Goal: Information Seeking & Learning: Learn about a topic

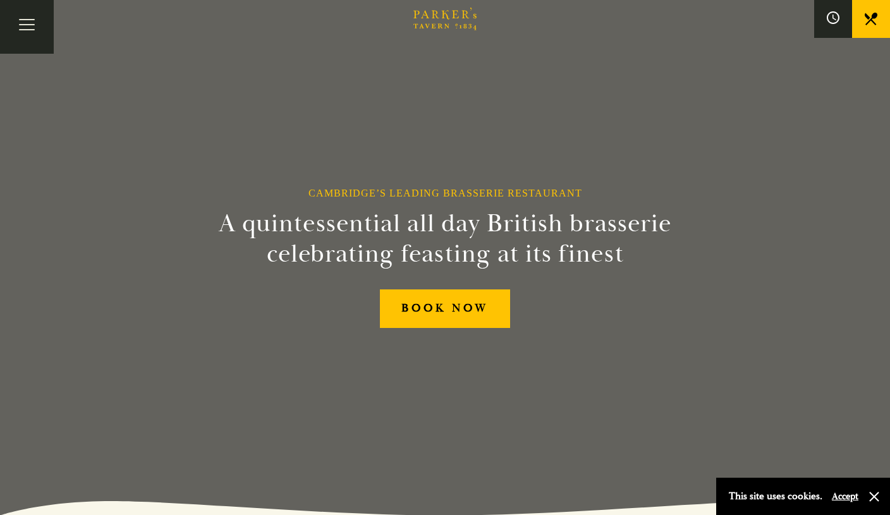
click at [841, 494] on button "Accept" at bounding box center [845, 496] width 27 height 12
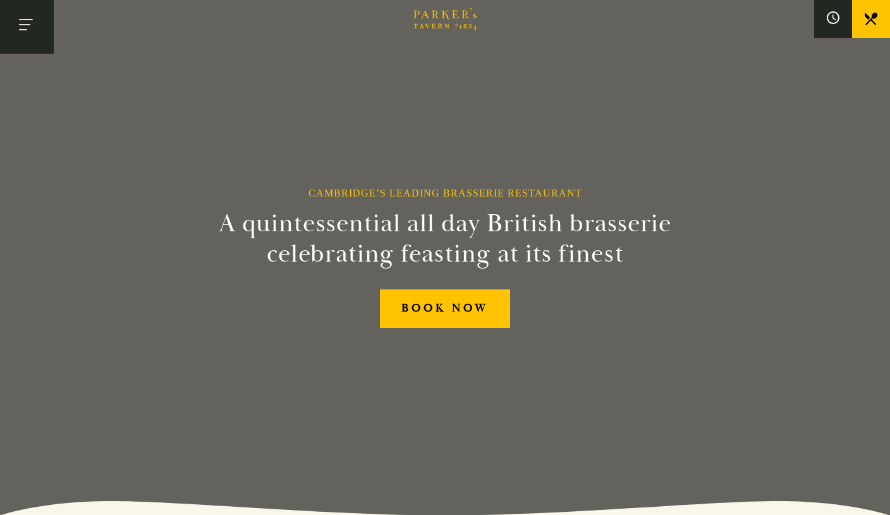
click at [27, 28] on button "Toggle navigation" at bounding box center [27, 27] width 54 height 54
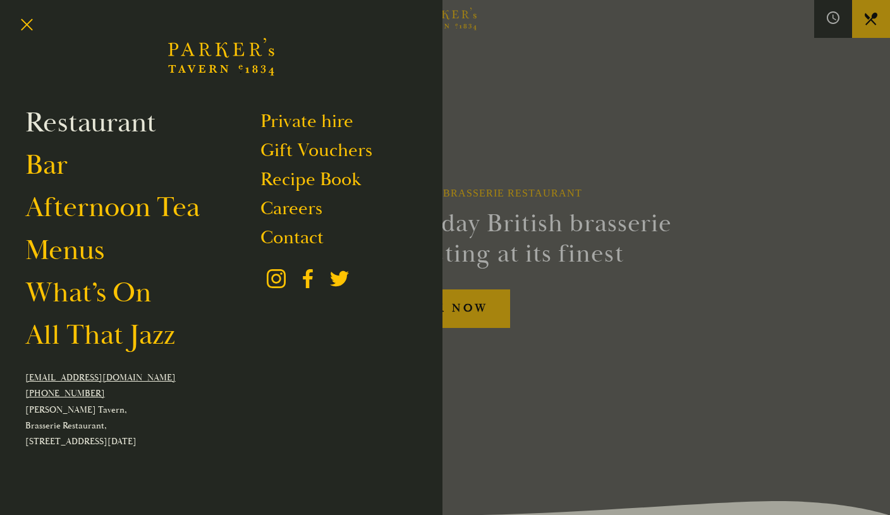
click at [75, 117] on link "Restaurant" at bounding box center [90, 122] width 131 height 35
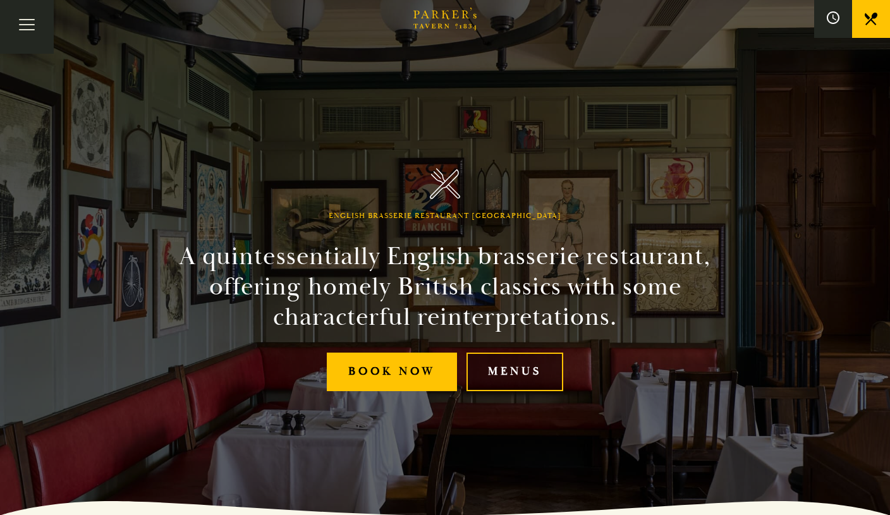
click at [512, 372] on link "Menus" at bounding box center [514, 372] width 97 height 39
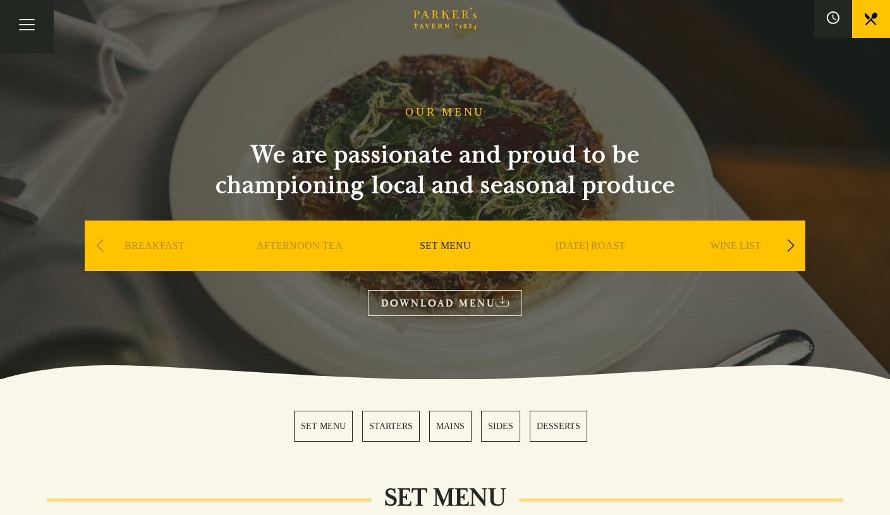
click at [454, 428] on link "MAINS" at bounding box center [450, 426] width 42 height 31
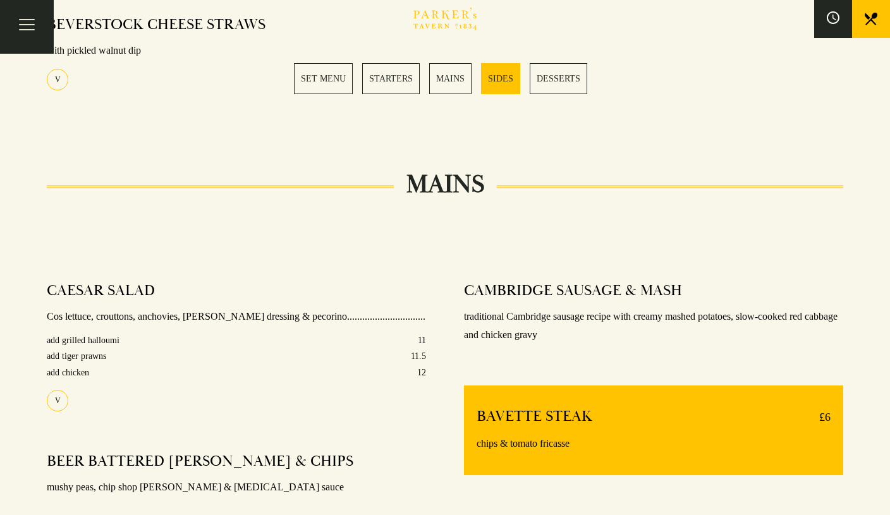
scroll to position [1006, 0]
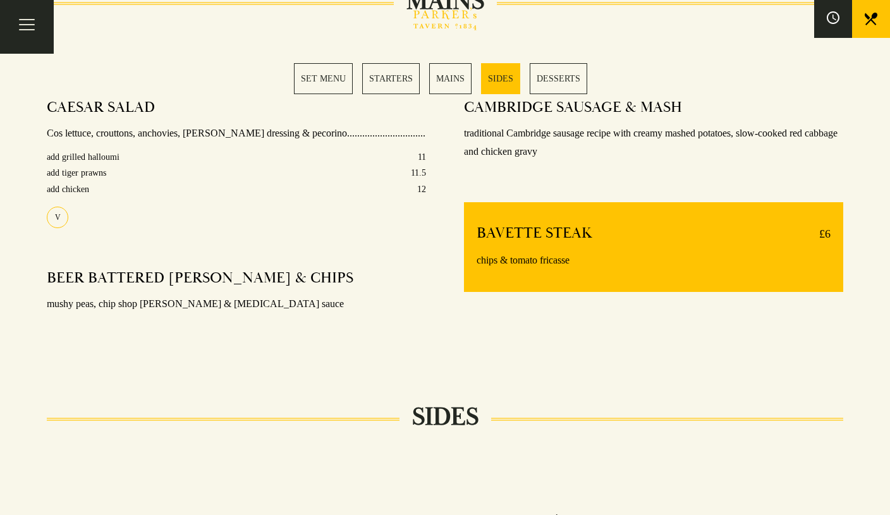
click at [445, 75] on link "MAINS" at bounding box center [450, 78] width 42 height 31
